Goal: Task Accomplishment & Management: Manage account settings

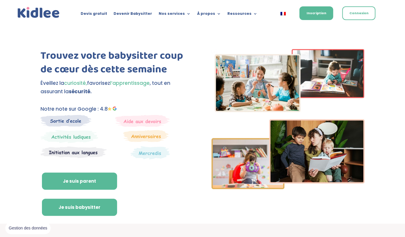
click at [117, 199] on link "Je suis babysitter" at bounding box center [79, 207] width 75 height 17
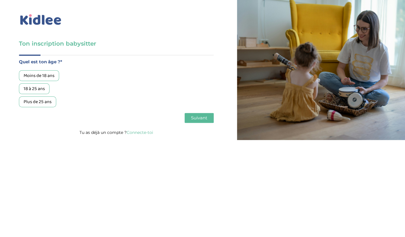
click at [146, 134] on link "Connecte-toi" at bounding box center [140, 132] width 26 height 5
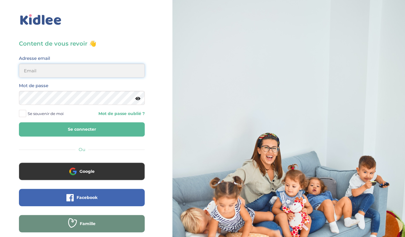
click at [66, 70] on input "email" at bounding box center [82, 71] width 126 height 14
type input "noemieweill94@gmail.com"
click at [139, 100] on icon at bounding box center [137, 99] width 5 height 4
click at [99, 127] on button "Se connecter" at bounding box center [82, 129] width 126 height 14
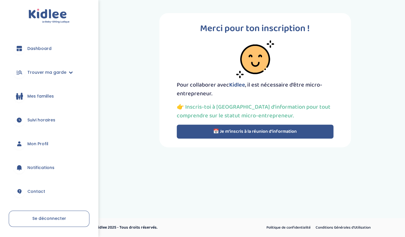
scroll to position [19, 0]
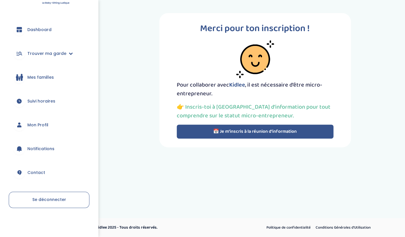
click at [54, 200] on span "Se déconnecter" at bounding box center [49, 200] width 34 height 6
